Goal: Information Seeking & Learning: Learn about a topic

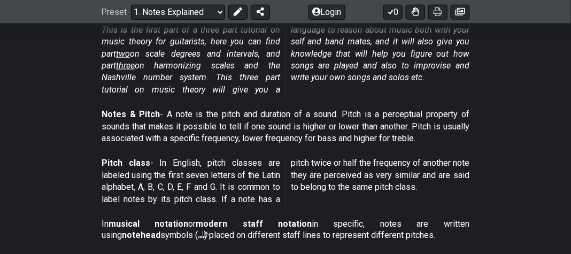
scroll to position [214, 0]
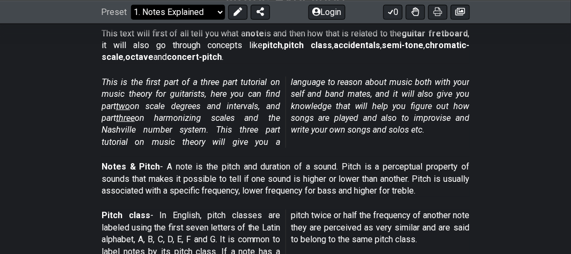
click at [216, 11] on select "Welcome to #fretflip! Initial Preset Custom Preset Minor Pentatonic Major Penta…" at bounding box center [178, 11] width 94 height 15
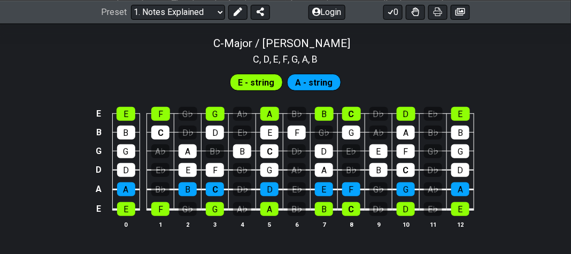
scroll to position [1068, 0]
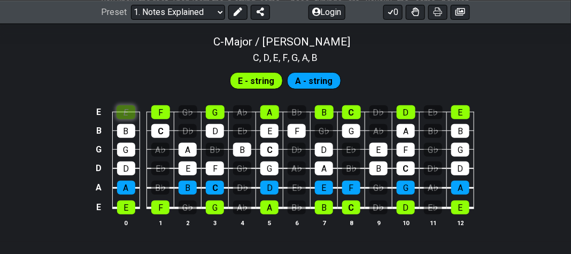
click at [124, 111] on div "E" at bounding box center [125, 112] width 19 height 14
click at [133, 105] on div "E" at bounding box center [125, 112] width 19 height 14
click at [317, 79] on span "A - string" at bounding box center [313, 80] width 37 height 15
click at [313, 80] on span "A - string" at bounding box center [313, 80] width 37 height 15
click at [128, 207] on div "E" at bounding box center [126, 207] width 18 height 14
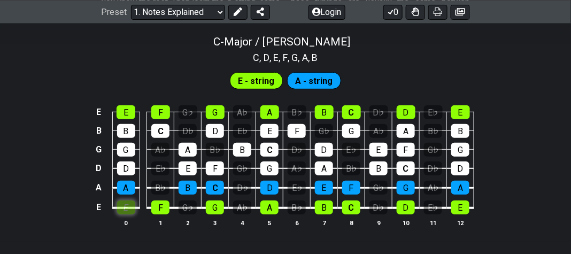
click at [126, 208] on div "E" at bounding box center [126, 207] width 18 height 14
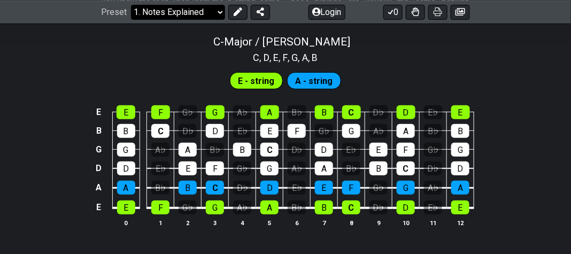
click at [216, 10] on select "Welcome to #fretflip! Initial Preset Custom Preset Minor Pentatonic Major Penta…" at bounding box center [178, 11] width 94 height 15
click at [131, 4] on select "Welcome to #fretflip! Initial Preset Custom Preset Minor Pentatonic Major Penta…" at bounding box center [178, 11] width 94 height 15
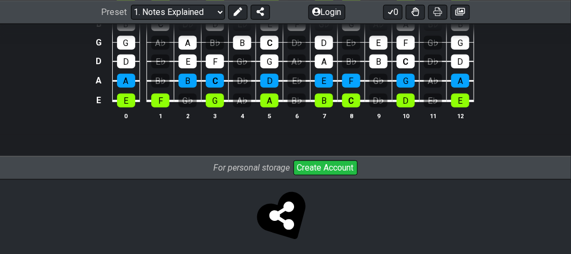
scroll to position [1068, 0]
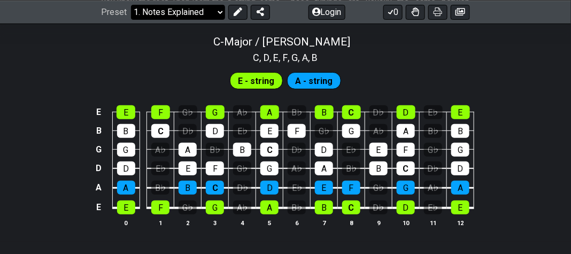
click at [215, 10] on select "Welcome to #fretflip! Initial Preset Custom Preset Minor Pentatonic Major Penta…" at bounding box center [178, 11] width 94 height 15
click at [131, 4] on select "Welcome to #fretflip! Initial Preset Custom Preset Minor Pentatonic Major Penta…" at bounding box center [178, 11] width 94 height 15
click at [216, 10] on select "Welcome to #fretflip! Initial Preset Custom Preset Minor Pentatonic Major Penta…" at bounding box center [178, 11] width 94 height 15
click at [131, 4] on select "Welcome to #fretflip! Initial Preset Custom Preset Minor Pentatonic Major Penta…" at bounding box center [178, 11] width 94 height 15
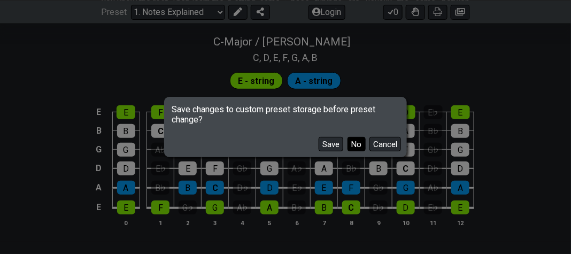
click at [358, 145] on button "No" at bounding box center [356, 144] width 18 height 14
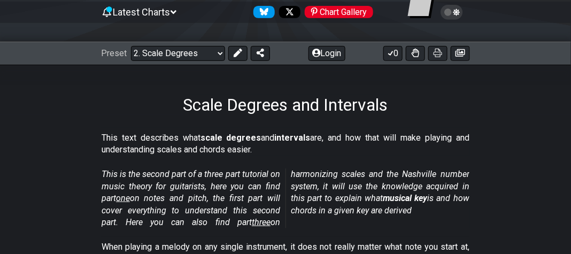
scroll to position [53, 0]
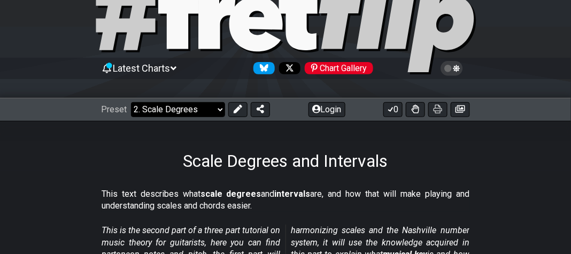
click at [216, 108] on select "Welcome to #fretflip! Initial Preset Custom Preset Minor Pentatonic Major Penta…" at bounding box center [178, 109] width 94 height 15
click at [103, 144] on div "Scale Degrees and Intervals" at bounding box center [285, 146] width 571 height 50
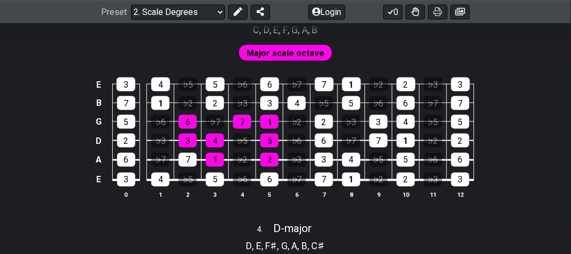
scroll to position [1229, 0]
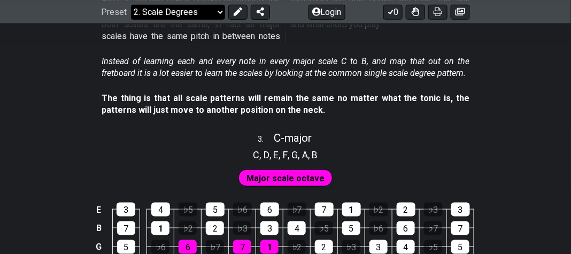
click at [219, 11] on select "Welcome to #fretflip! Initial Preset Custom Preset Minor Pentatonic Major Penta…" at bounding box center [178, 11] width 94 height 15
click at [131, 19] on select "Welcome to #fretflip! Initial Preset Custom Preset Minor Pentatonic Major Penta…" at bounding box center [178, 11] width 94 height 15
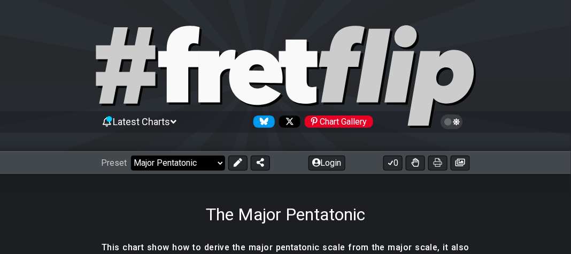
click at [219, 160] on select "Welcome to #fretflip! Initial Preset Custom Preset Minor Pentatonic Major Penta…" at bounding box center [178, 162] width 94 height 15
click at [131, 155] on select "Welcome to #fretflip! Initial Preset Custom Preset Minor Pentatonic Major Penta…" at bounding box center [178, 162] width 94 height 15
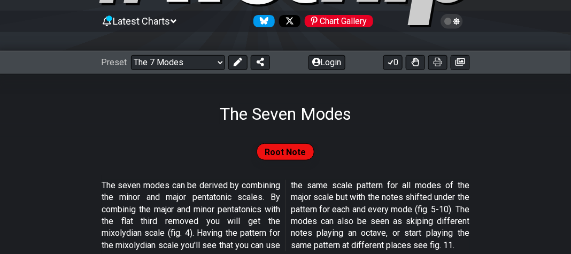
scroll to position [53, 0]
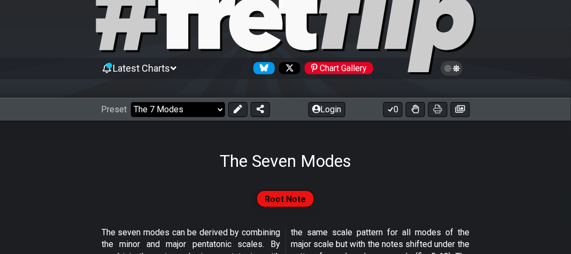
click at [219, 109] on select "Welcome to #fretflip! Initial Preset Custom Preset Minor Pentatonic Major Penta…" at bounding box center [178, 109] width 94 height 15
click at [131, 102] on select "Welcome to #fretflip! Initial Preset Custom Preset Minor Pentatonic Major Penta…" at bounding box center [178, 109] width 94 height 15
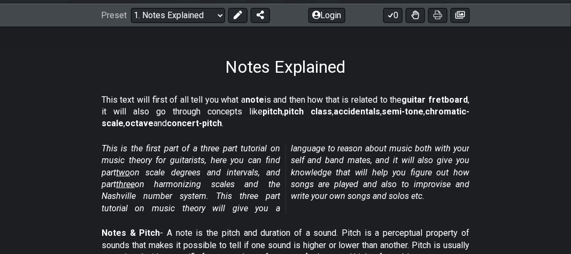
scroll to position [53, 0]
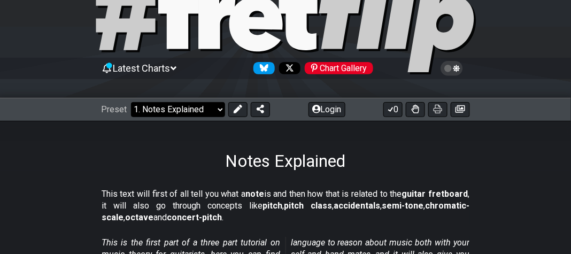
click at [217, 110] on select "Welcome to #fretflip! Initial Preset Custom Preset Minor Pentatonic Major Penta…" at bounding box center [178, 109] width 94 height 15
click at [131, 102] on select "Welcome to #fretflip! Initial Preset Custom Preset Minor Pentatonic Major Penta…" at bounding box center [178, 109] width 94 height 15
select select "/welcome"
select select "C"
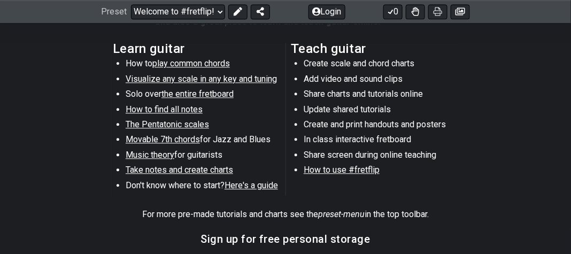
scroll to position [481, 0]
